Goal: Find specific page/section: Find specific page/section

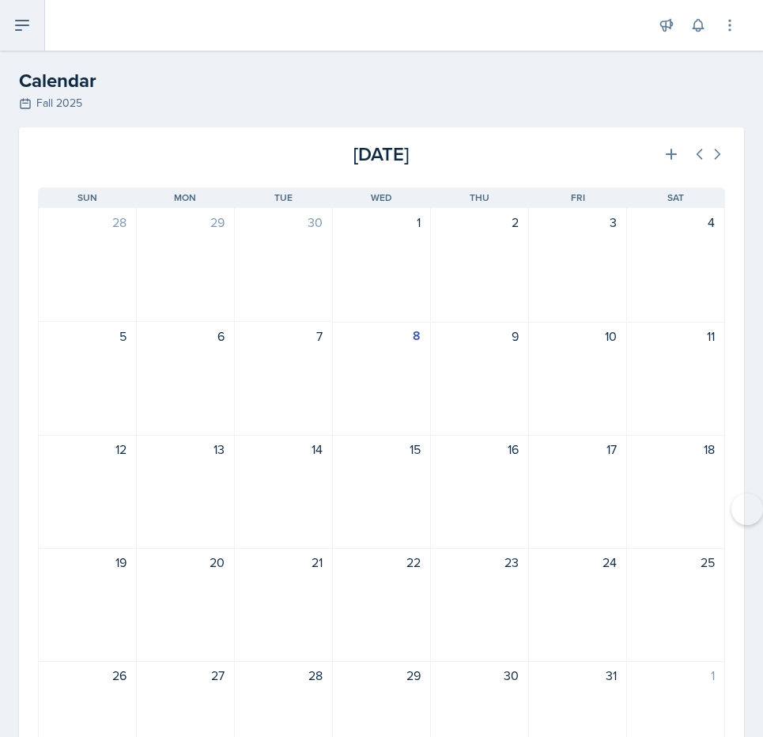
click at [16, 21] on icon at bounding box center [22, 25] width 13 height 9
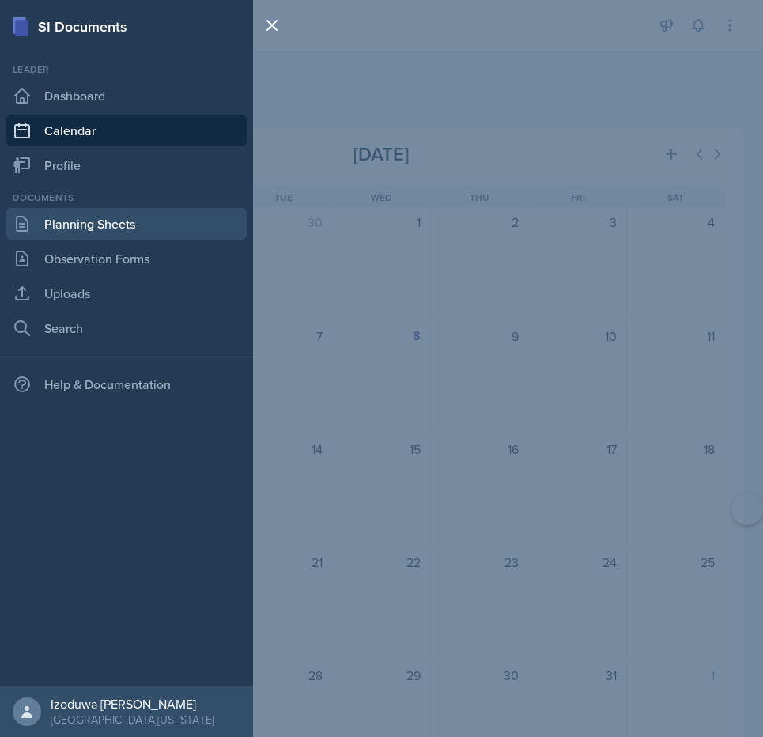
click at [70, 229] on link "Planning Sheets" at bounding box center [126, 224] width 240 height 32
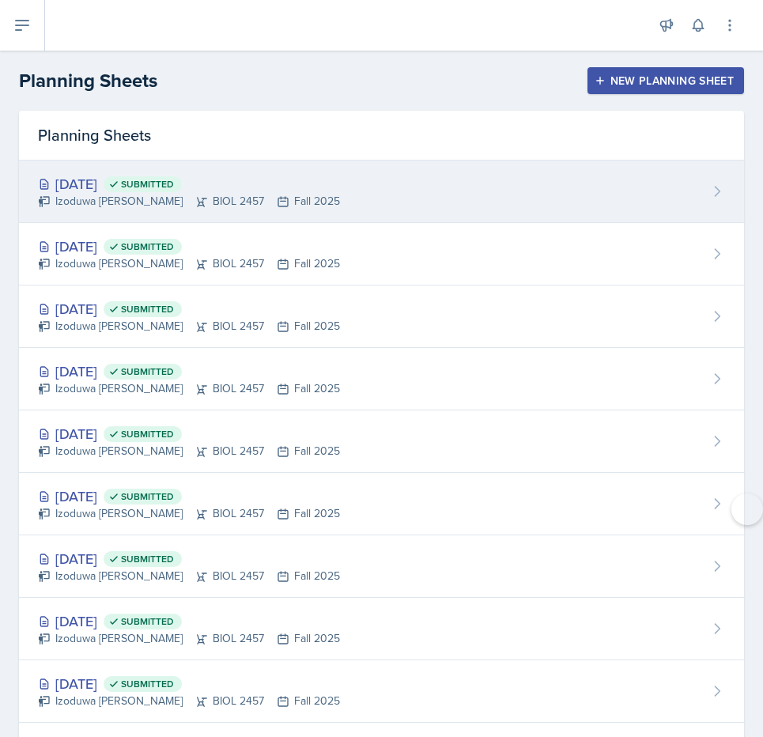
click at [78, 180] on div "[DATE] Submitted" at bounding box center [189, 183] width 302 height 21
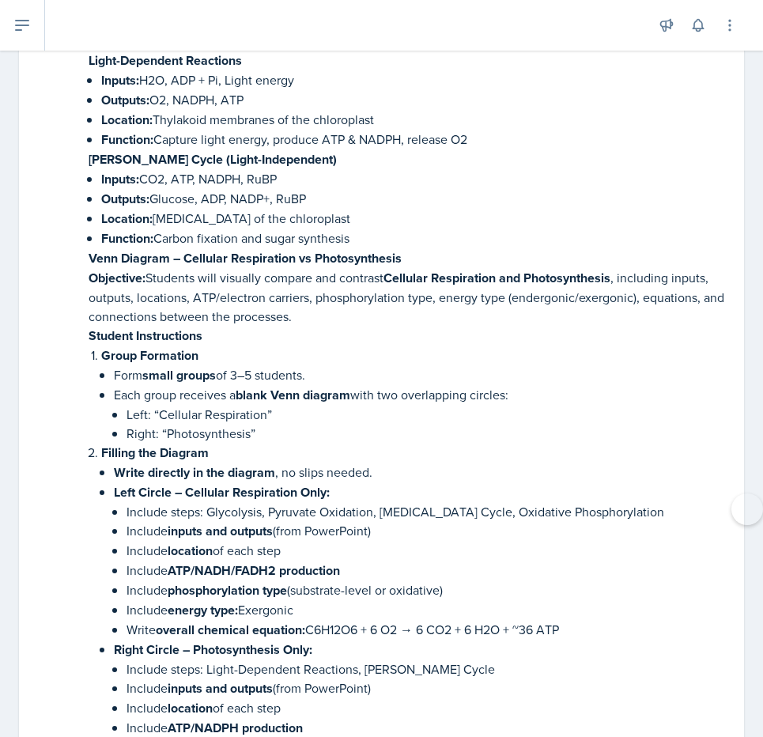
scroll to position [4565, 0]
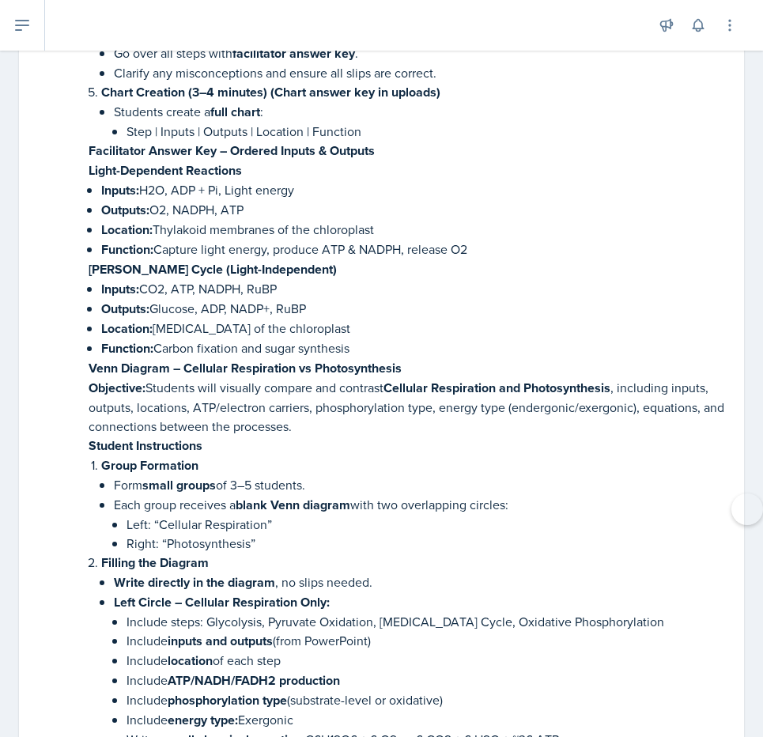
drag, startPoint x: 31, startPoint y: 255, endPoint x: 357, endPoint y: 309, distance: 330.2
copy div "Loremip Dolorsit Ametconsect – Adipis & Elitsed Doeiusmo (80 tempori) Utlaboree…"
click at [269, 338] on p "Function: Carbon fixation and sugar synthesis" at bounding box center [413, 348] width 624 height 20
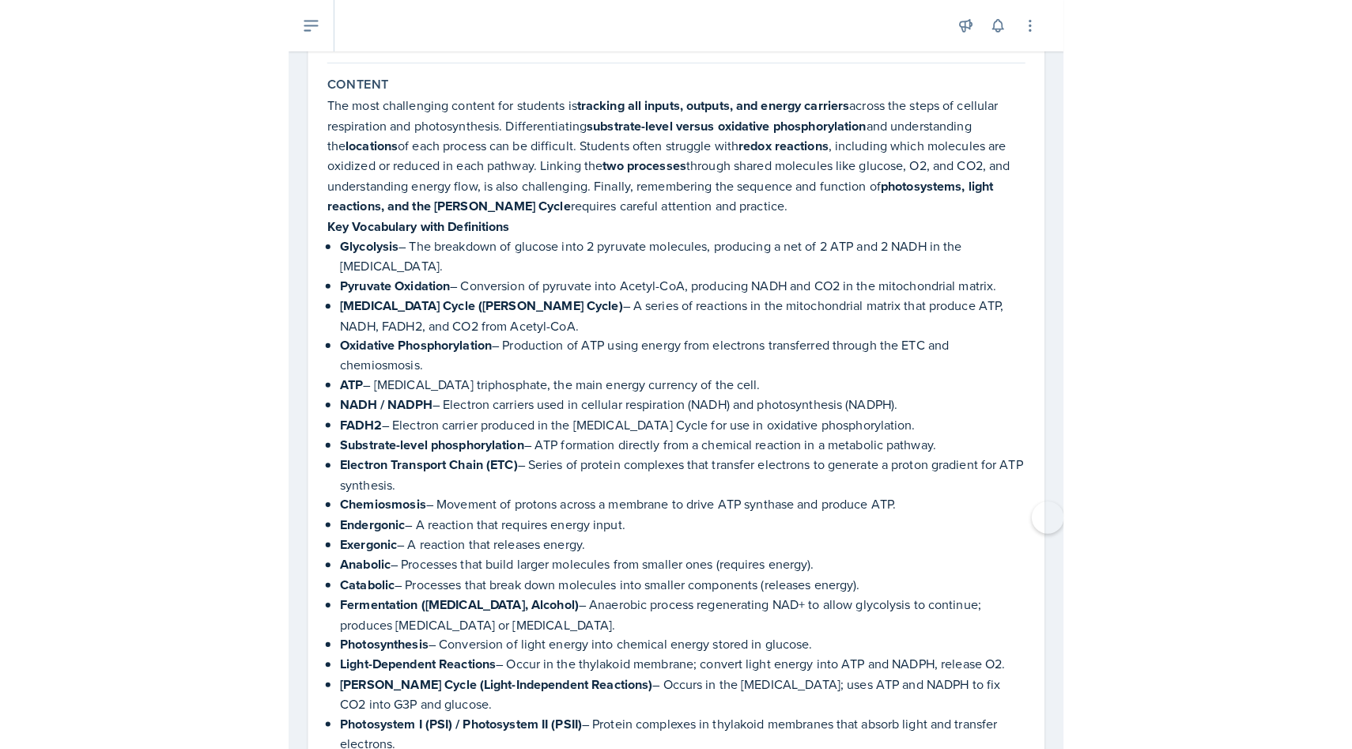
scroll to position [0, 0]
